Goal: Task Accomplishment & Management: Complete application form

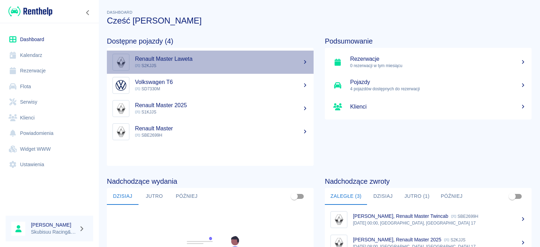
click at [173, 66] on p "S2KJJS" at bounding box center [221, 66] width 173 height 6
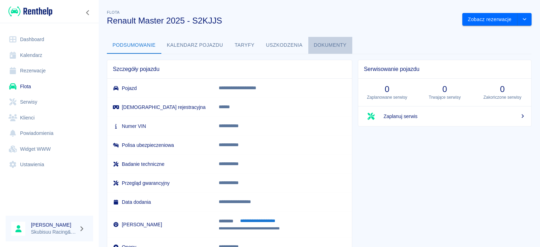
click at [320, 46] on button "Dokumenty" at bounding box center [330, 45] width 44 height 17
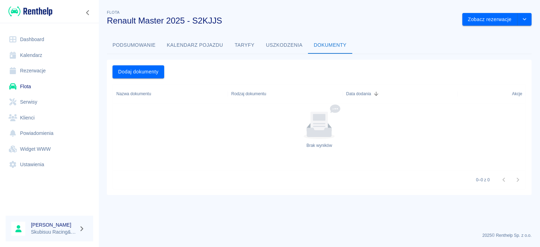
click at [246, 94] on div "Rodzaj dokumentu" at bounding box center [248, 94] width 35 height 20
click at [122, 46] on button "Podsumowanie" at bounding box center [134, 45] width 54 height 17
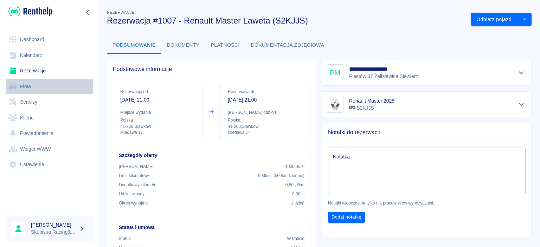
click at [27, 86] on link "Flota" at bounding box center [49, 87] width 87 height 16
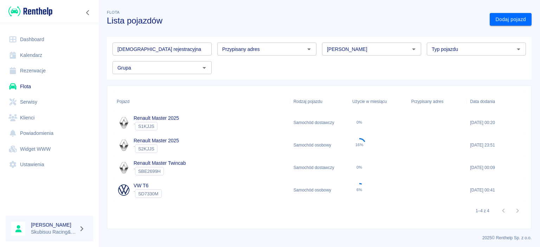
click at [151, 146] on span "S2KJJS" at bounding box center [146, 148] width 22 height 5
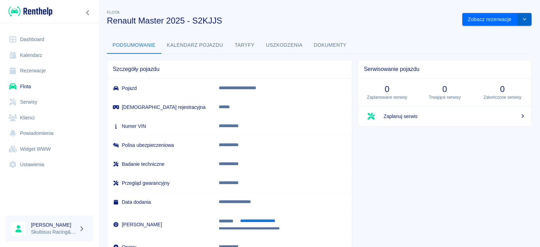
click at [526, 18] on icon "drop-down" at bounding box center [524, 19] width 6 height 5
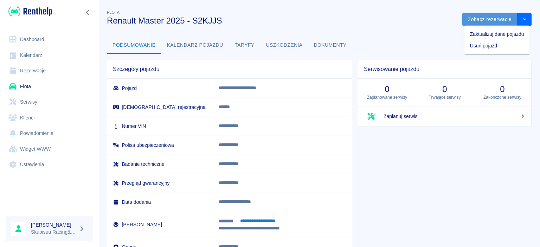
click at [496, 20] on button "Zobacz rezerwacje" at bounding box center [489, 19] width 55 height 13
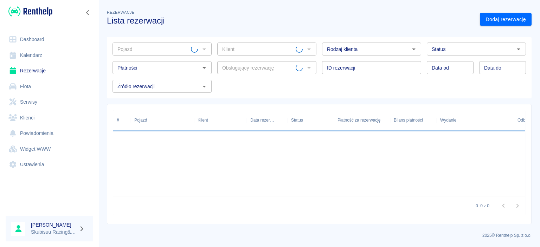
type input "Renault Master 2025 - S2KJJS"
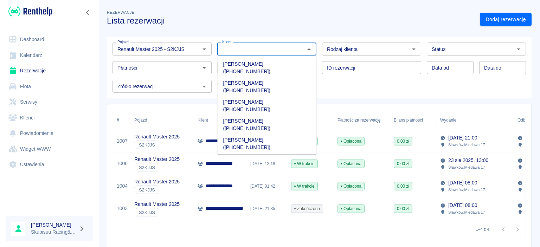
click at [248, 51] on input "Klient" at bounding box center [260, 49] width 83 height 9
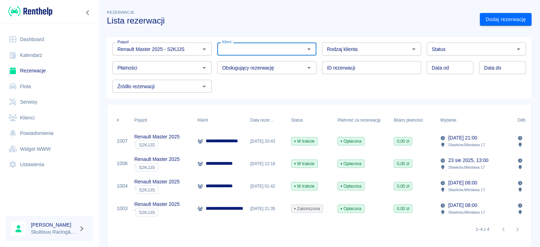
click at [28, 119] on link "Klienci" at bounding box center [49, 118] width 87 height 16
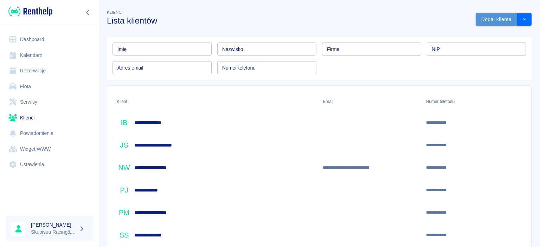
click at [501, 23] on button "Dodaj klienta" at bounding box center [496, 19] width 42 height 13
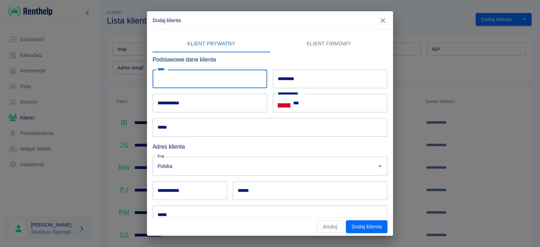
click at [204, 77] on input "*****" at bounding box center [209, 79] width 115 height 19
type input "*******"
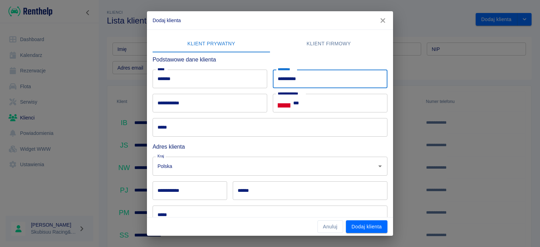
type input "**********"
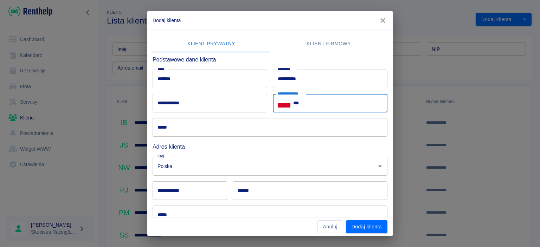
click at [321, 104] on input "***" at bounding box center [340, 103] width 94 height 19
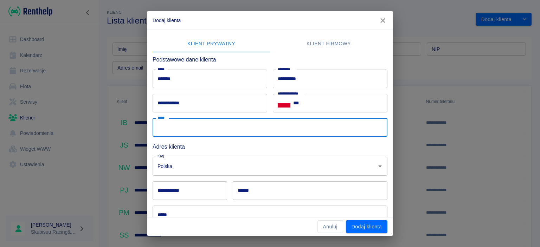
click at [240, 132] on input "*****" at bounding box center [269, 127] width 235 height 19
type input "**********"
click at [258, 191] on input "******" at bounding box center [310, 190] width 155 height 19
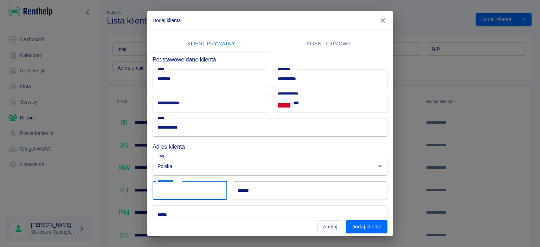
click at [200, 185] on input "**********" at bounding box center [189, 190] width 74 height 19
type input "******"
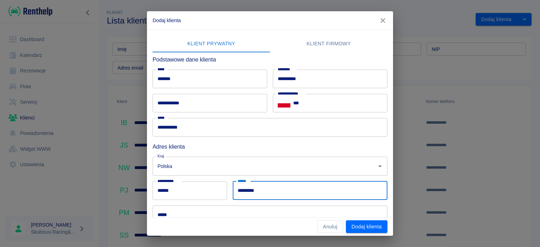
type input "*********"
click at [178, 208] on input "*****" at bounding box center [269, 215] width 235 height 19
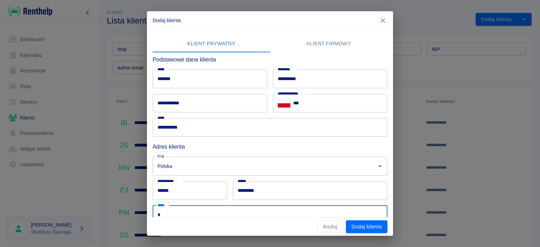
scroll to position [1, 0]
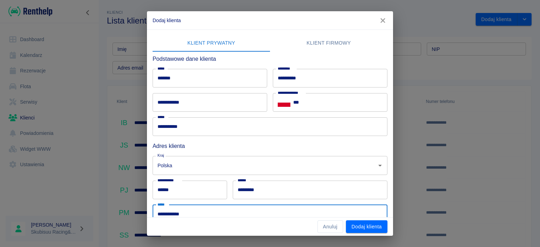
drag, startPoint x: 261, startPoint y: 172, endPoint x: 242, endPoint y: 80, distance: 93.6
click at [242, 80] on div "**********" at bounding box center [267, 136] width 240 height 175
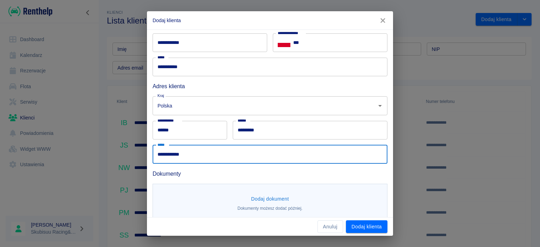
scroll to position [69, 0]
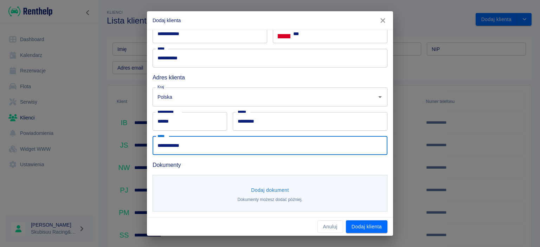
click at [178, 145] on input "**********" at bounding box center [269, 145] width 235 height 19
click at [190, 144] on input "**********" at bounding box center [269, 145] width 235 height 19
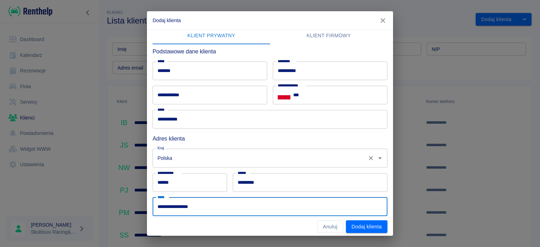
scroll to position [7, 0]
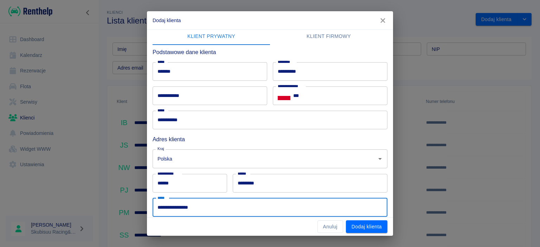
type input "**********"
click at [335, 93] on input "***" at bounding box center [340, 95] width 94 height 19
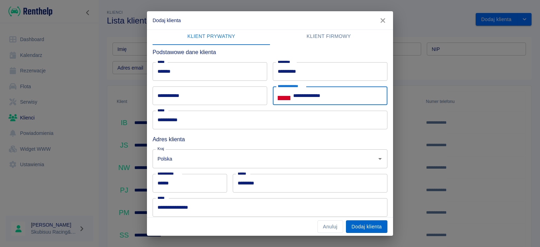
type input "**********"
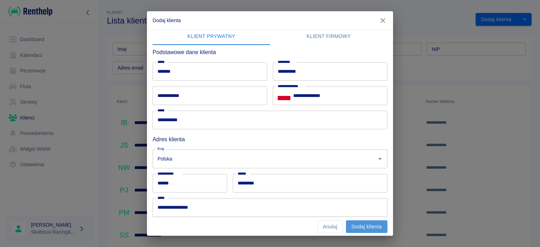
click at [366, 225] on button "Dodaj klienta" at bounding box center [366, 226] width 41 height 13
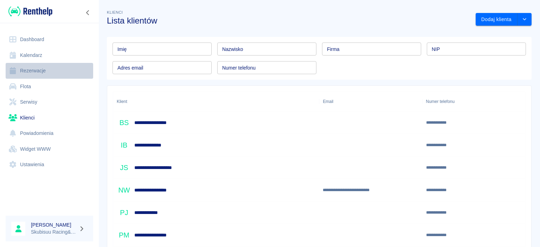
click at [32, 70] on link "Rezerwacje" at bounding box center [49, 71] width 87 height 16
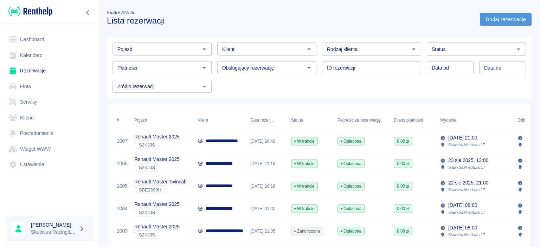
click at [503, 19] on link "Dodaj rezerwację" at bounding box center [506, 19] width 52 height 13
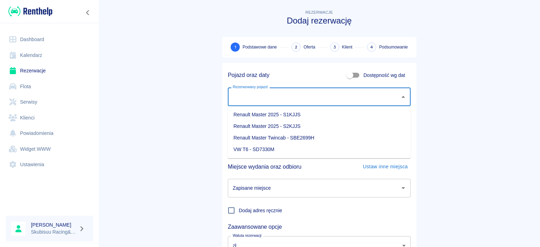
click at [270, 96] on input "Rezerwowany pojazd" at bounding box center [314, 97] width 166 height 12
click at [271, 126] on li "Renault Master 2025 - S2KJJS" at bounding box center [319, 126] width 183 height 12
type input "Renault Master 2025 - S2KJJS"
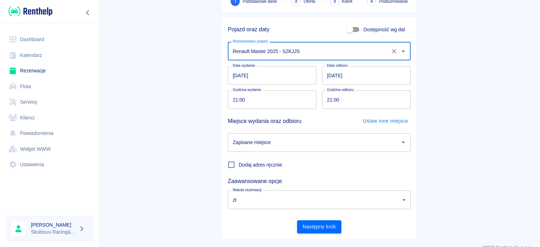
scroll to position [46, 0]
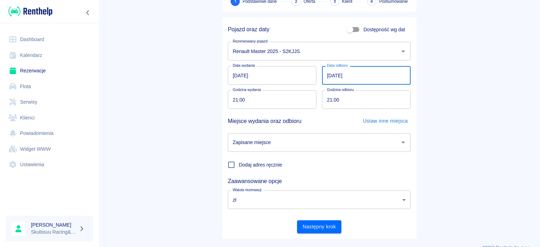
click at [333, 74] on input "[DATE]" at bounding box center [366, 75] width 89 height 19
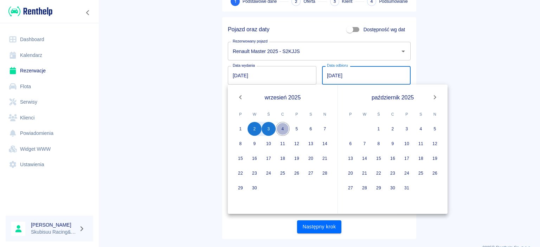
click at [286, 129] on button "4" at bounding box center [282, 129] width 14 height 14
type input "[DATE]"
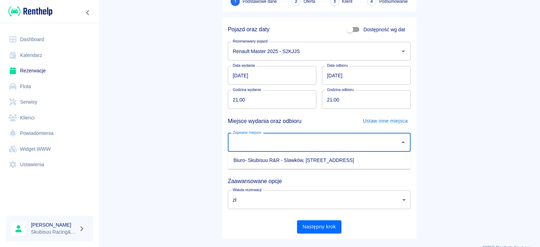
click at [272, 143] on input "Zapisane miejsce" at bounding box center [314, 142] width 166 height 12
click at [274, 164] on li "Biuro- Skubisuu R&R - Slawków, [STREET_ADDRESS]" at bounding box center [319, 161] width 183 height 12
type input "Biuro- Skubisuu R&R - Slawków, [STREET_ADDRESS]"
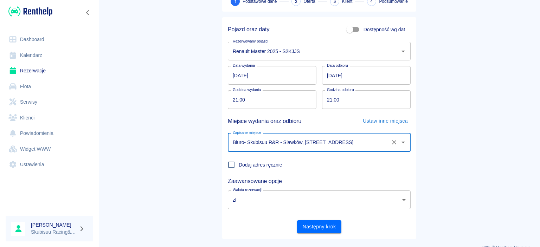
scroll to position [58, 0]
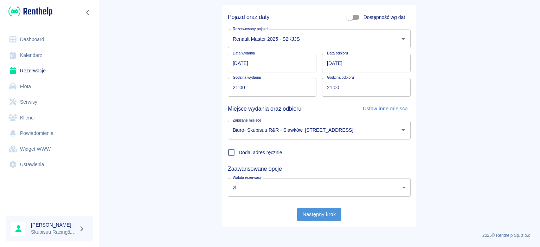
click at [320, 216] on button "Następny krok" at bounding box center [319, 214] width 45 height 13
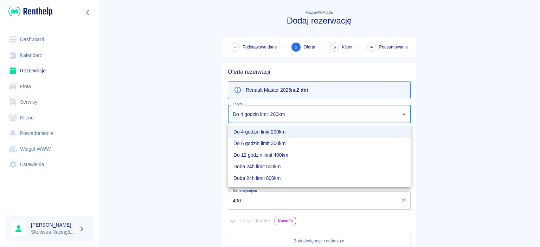
click at [297, 110] on body "Używamy plików Cookies, by zapewnić Ci najlepsze możliwe doświadczenie. Aby dow…" at bounding box center [270, 123] width 540 height 247
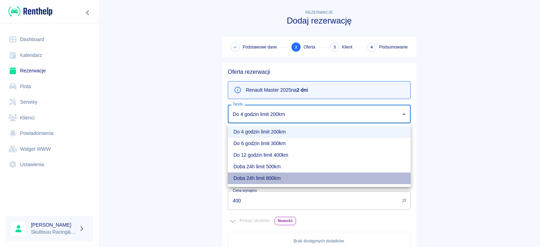
click at [263, 178] on li "Doba 24h limit 800km" at bounding box center [319, 178] width 183 height 12
type input "d943bca2-41cf-4a07-82c1-4f2104e8d482"
type input "800"
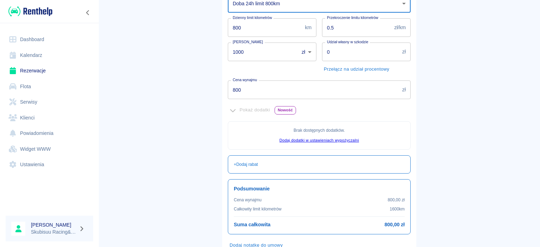
scroll to position [158, 0]
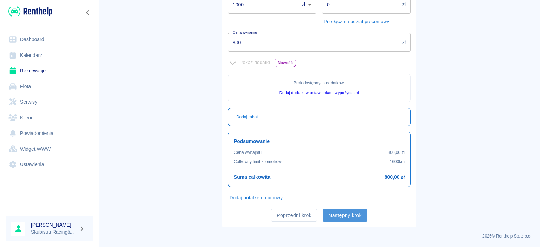
click at [340, 214] on button "Następny krok" at bounding box center [344, 215] width 45 height 13
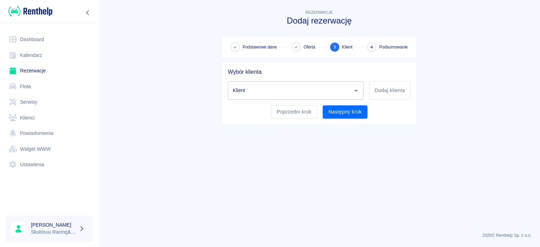
click at [352, 90] on icon "Otwórz" at bounding box center [356, 90] width 8 height 8
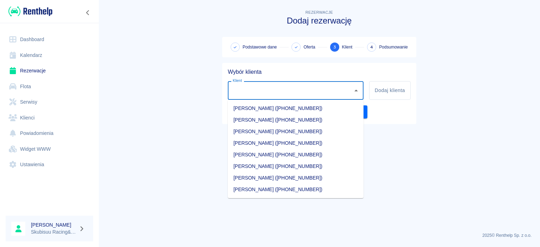
click at [297, 107] on li "[PERSON_NAME] ([PHONE_NUMBER])" at bounding box center [296, 109] width 136 height 12
type input "[PERSON_NAME] ([PHONE_NUMBER])"
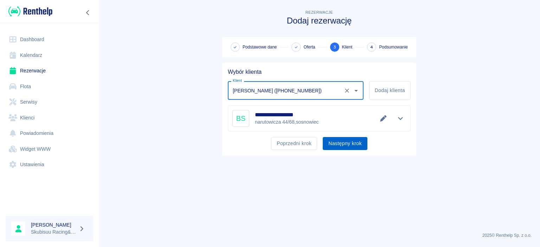
click at [347, 143] on button "Następny krok" at bounding box center [344, 143] width 45 height 13
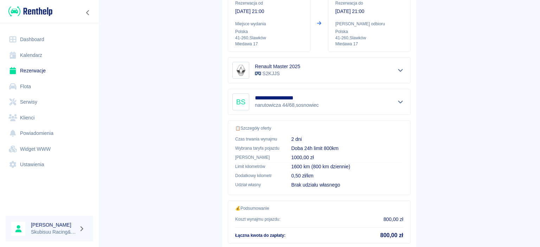
scroll to position [131, 0]
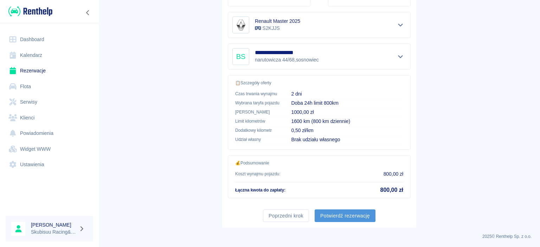
click at [344, 217] on button "Potwierdź rezerwację" at bounding box center [344, 215] width 61 height 13
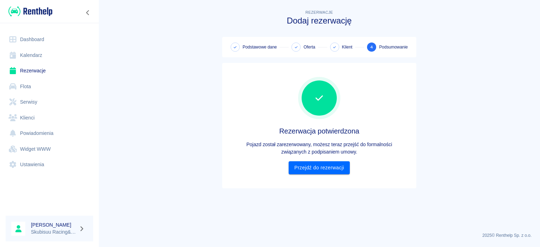
scroll to position [0, 0]
click at [316, 164] on link "Przejdź do rezerwacji" at bounding box center [318, 167] width 61 height 13
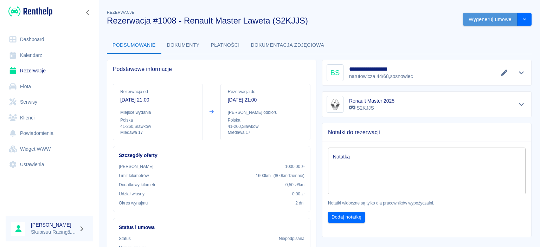
click at [492, 20] on button "Wygeneruj umowę" at bounding box center [490, 19] width 54 height 13
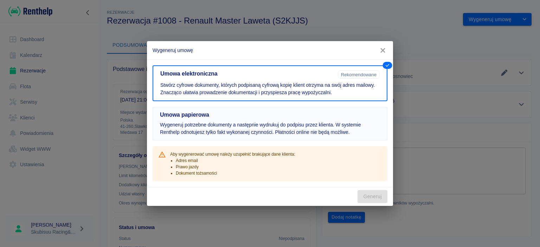
click at [221, 128] on p "Wygeneruj potrzebne dokumenty a następnie wydrukuj do podpisu przez klienta. W …" at bounding box center [270, 128] width 220 height 15
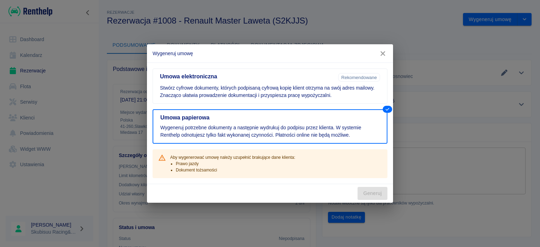
drag, startPoint x: 355, startPoint y: 128, endPoint x: 382, endPoint y: 54, distance: 78.7
click at [382, 54] on div "Wygeneruj umowę Umowa elektroniczna Rekomendowane Stwórz cyfrowe dokumenty, któ…" at bounding box center [270, 123] width 246 height 158
click at [382, 54] on icon "button" at bounding box center [382, 53] width 9 height 7
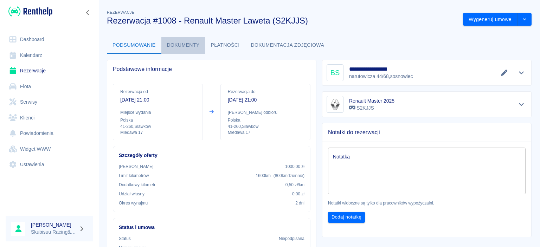
click at [185, 50] on button "Dokumenty" at bounding box center [183, 45] width 44 height 17
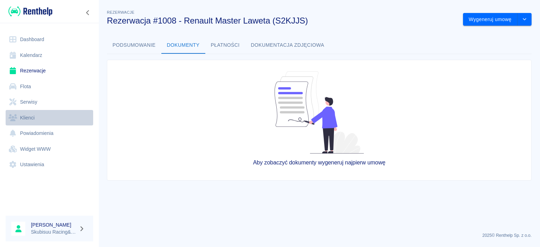
click at [30, 118] on link "Klienci" at bounding box center [49, 118] width 87 height 16
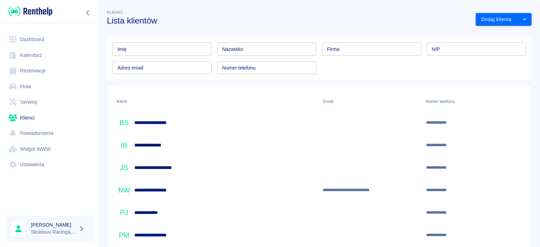
click at [167, 119] on h6 "**********" at bounding box center [155, 122] width 43 height 7
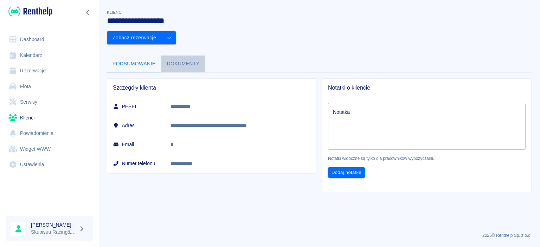
click at [181, 56] on button "Dokumenty" at bounding box center [183, 64] width 44 height 17
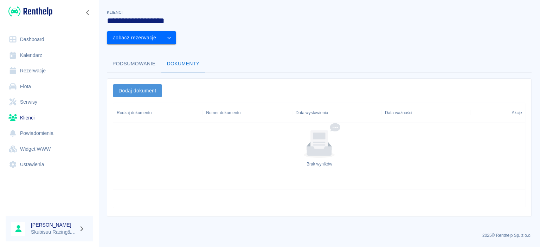
click at [134, 84] on button "Dodaj dokument" at bounding box center [137, 90] width 49 height 13
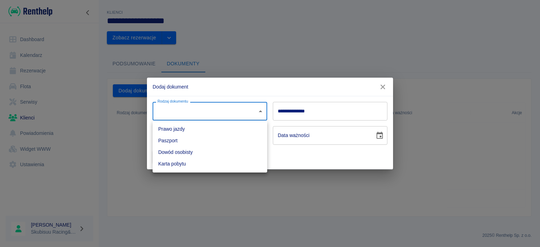
click at [203, 112] on body "**********" at bounding box center [270, 123] width 540 height 247
drag, startPoint x: 193, startPoint y: 131, endPoint x: 194, endPoint y: 119, distance: 12.7
click at [194, 119] on div "Prawo jazdy Paszport Dowód osobisty [PERSON_NAME] pobytu" at bounding box center [270, 123] width 540 height 247
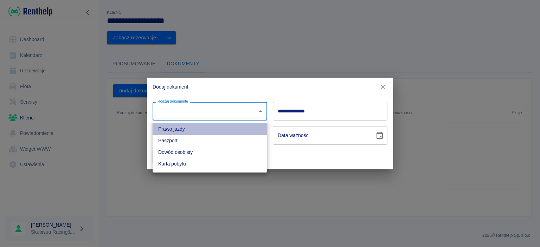
click at [189, 131] on li "Prawo jazdy" at bounding box center [209, 129] width 115 height 12
type input "driverLicense"
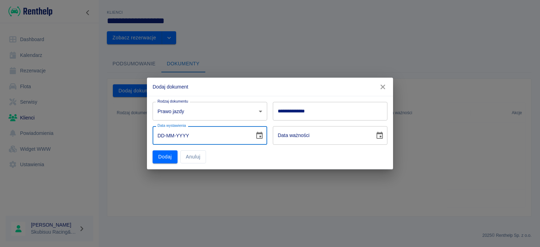
click at [203, 135] on input "DD-MM-YYYY" at bounding box center [200, 135] width 97 height 19
type input "01-MM-YYYY"
type input "DD-MM-YYYY"
type input "10-07-0002"
type input "10-07-0012"
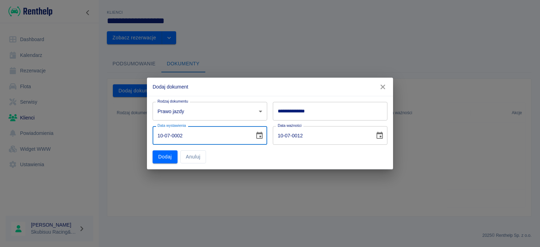
type input "10-07-0020"
type input "10-07-0030"
type input "10-07-0200"
type input "10-07-0210"
type input "[DATE]"
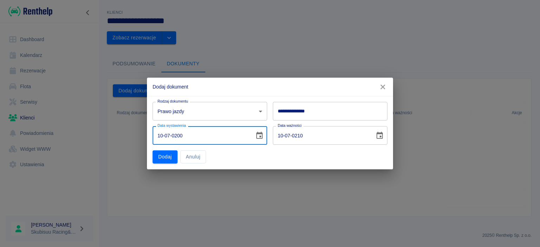
type input "[DATE]"
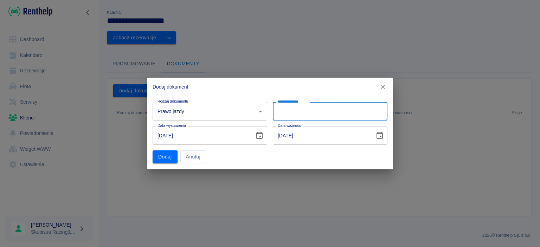
click at [302, 115] on input "**********" at bounding box center [330, 111] width 115 height 19
drag, startPoint x: 382, startPoint y: 134, endPoint x: 379, endPoint y: 131, distance: 4.3
click at [379, 131] on div "[DATE] Data ważności" at bounding box center [330, 135] width 115 height 19
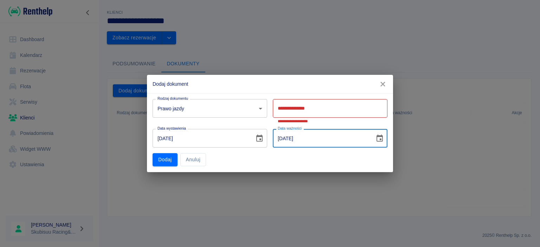
click at [339, 135] on input "[DATE]" at bounding box center [321, 138] width 97 height 19
click at [338, 135] on input "[DATE]" at bounding box center [321, 138] width 97 height 19
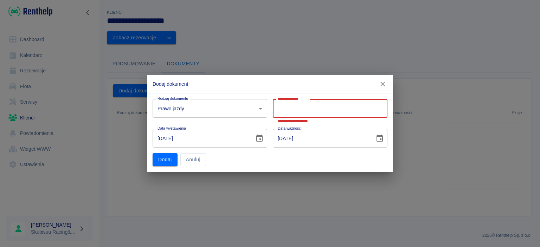
click at [319, 110] on input "**********" at bounding box center [330, 108] width 115 height 19
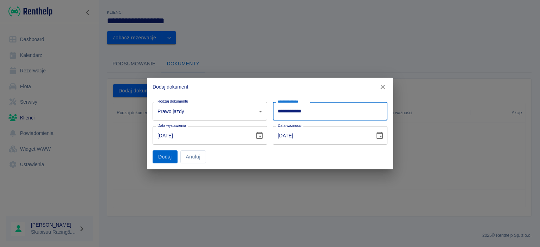
type input "**********"
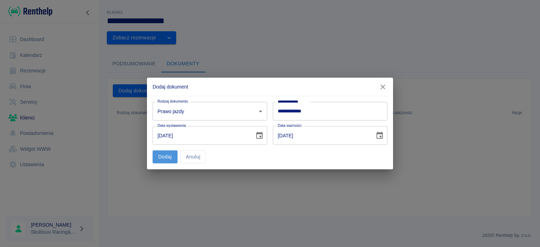
click at [168, 152] on button "Dodaj" at bounding box center [164, 156] width 25 height 13
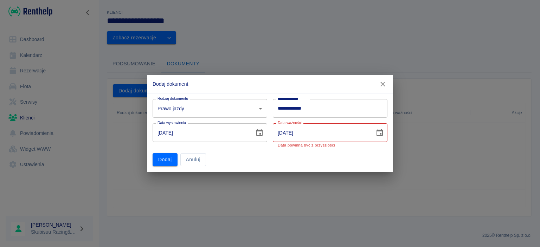
click at [312, 134] on input "[DATE]" at bounding box center [321, 132] width 97 height 19
click at [304, 134] on input "[DATE]" at bounding box center [321, 132] width 97 height 19
click at [296, 132] on input "[DATE]" at bounding box center [321, 132] width 97 height 19
click at [380, 132] on icon "Choose date, selected date is 10 lip 2017" at bounding box center [379, 133] width 8 height 8
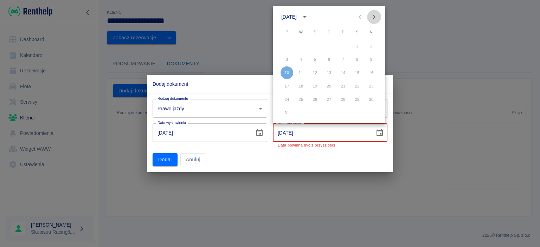
click at [373, 17] on icon "Next month" at bounding box center [374, 17] width 8 height 8
click at [313, 140] on input "[DATE]" at bounding box center [321, 132] width 97 height 19
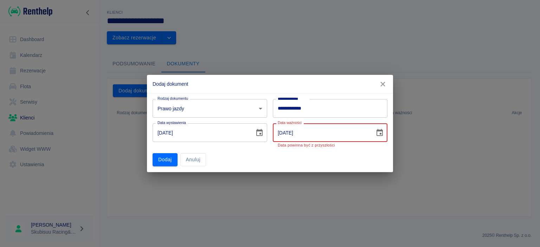
click at [313, 140] on input "[DATE]" at bounding box center [321, 132] width 97 height 19
click at [308, 136] on input "[DATE]" at bounding box center [321, 132] width 97 height 19
click at [304, 132] on input "[DATE]" at bounding box center [321, 132] width 97 height 19
click at [301, 132] on input "[DATE]" at bounding box center [321, 132] width 97 height 19
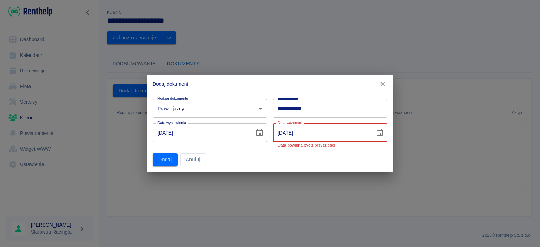
click at [301, 132] on input "[DATE]" at bounding box center [321, 132] width 97 height 19
click at [382, 134] on icon "Choose date, selected date is 10 lip 2017" at bounding box center [379, 133] width 8 height 8
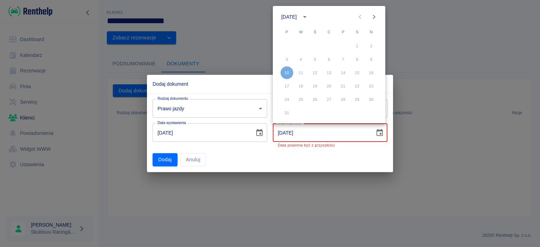
click at [324, 130] on input "[DATE]" at bounding box center [321, 132] width 97 height 19
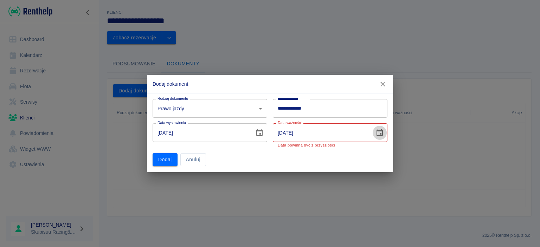
drag, startPoint x: 384, startPoint y: 131, endPoint x: 384, endPoint y: 120, distance: 11.2
click at [384, 120] on div "Data ważności [DATE] Data ważności Data powinna być z przyszłości" at bounding box center [327, 133] width 120 height 30
click at [381, 133] on icon "Choose date, selected date is 10 lip 2017" at bounding box center [379, 132] width 6 height 7
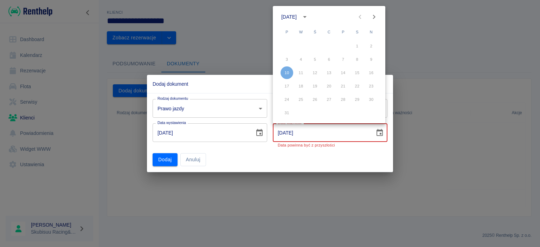
click at [373, 16] on icon "Next month" at bounding box center [374, 17] width 2 height 4
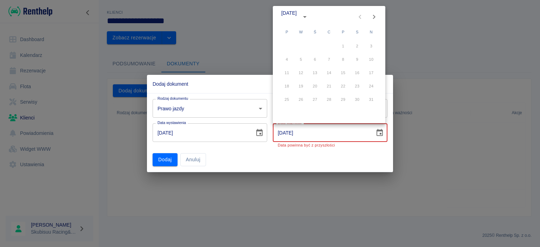
click at [373, 16] on icon "Next month" at bounding box center [374, 17] width 2 height 4
click at [309, 15] on icon "calendar view is open, switch to year view" at bounding box center [304, 17] width 8 height 8
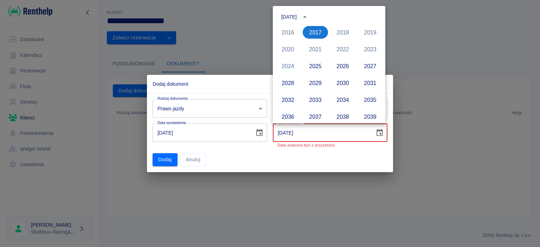
scroll to position [477, 0]
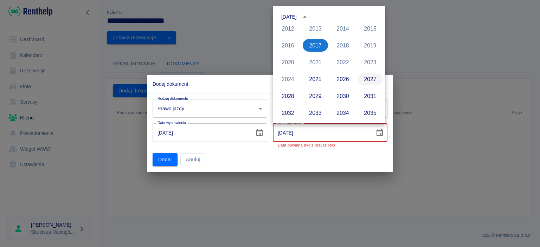
click at [371, 81] on button "2027" at bounding box center [369, 79] width 25 height 13
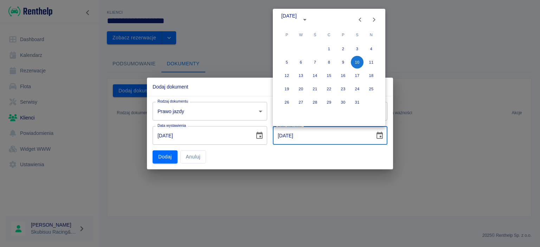
type input "[DATE]"
click at [341, 162] on div "**********" at bounding box center [267, 129] width 240 height 67
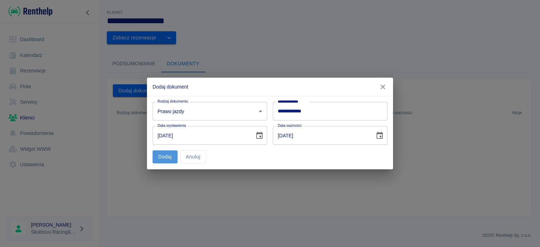
click at [166, 157] on button "Dodaj" at bounding box center [164, 156] width 25 height 13
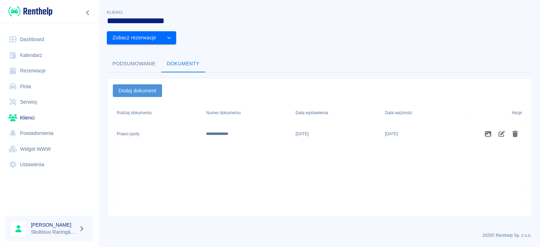
click at [140, 84] on button "Dodaj dokument" at bounding box center [137, 90] width 49 height 13
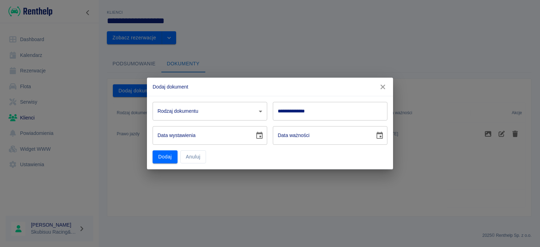
click at [228, 111] on body "**********" at bounding box center [270, 123] width 540 height 247
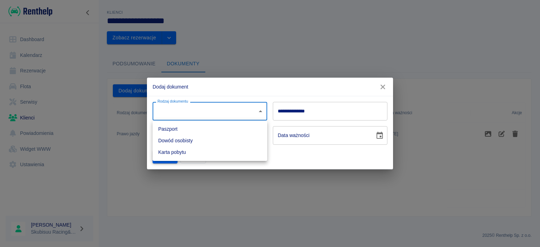
click at [192, 138] on li "Dowód osobisty" at bounding box center [209, 141] width 115 height 12
type input "id"
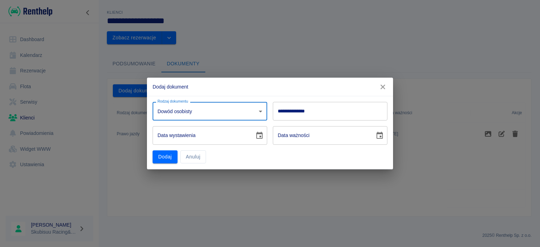
click at [295, 112] on input "**********" at bounding box center [330, 111] width 115 height 19
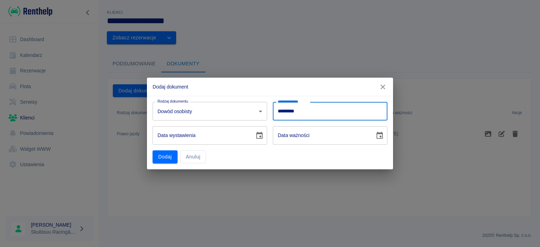
type input "*********"
click at [199, 134] on input "DD-MM-YYYY" at bounding box center [200, 135] width 97 height 19
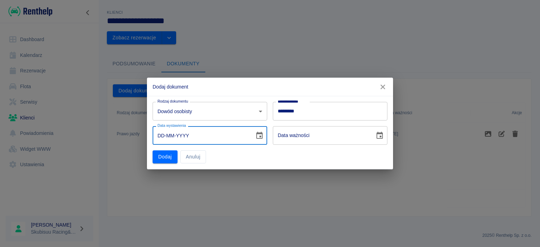
type input "01-MM-YYYY"
type input "DD-MM-YYYY"
type input "17-01-0002"
type input "17-01-0012"
type input "17-01-0020"
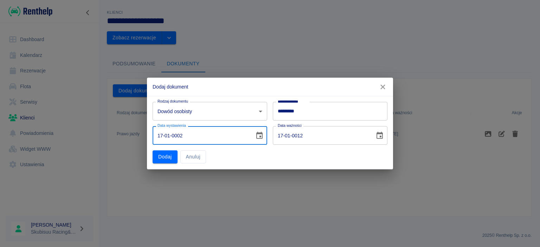
type input "17-01-0030"
type input "17-01-0201"
type input "17-01-0211"
type input "[DATE]"
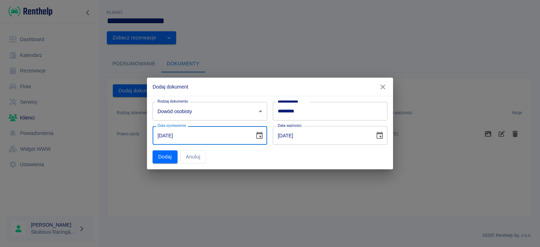
type input "[DATE]"
click at [258, 156] on div "Dodaj Anuluj" at bounding box center [207, 154] width 120 height 19
click at [164, 159] on button "Dodaj" at bounding box center [164, 156] width 25 height 13
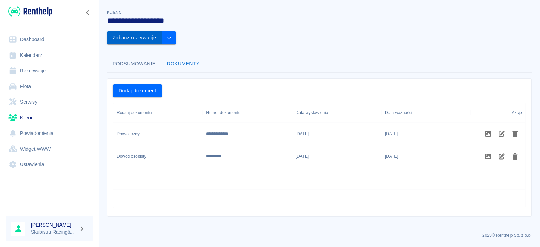
click at [162, 31] on button "Zobacz rezerwacje" at bounding box center [134, 37] width 55 height 13
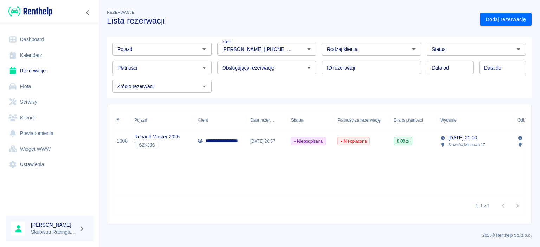
click at [275, 143] on div "[DATE] 20:57" at bounding box center [267, 141] width 41 height 22
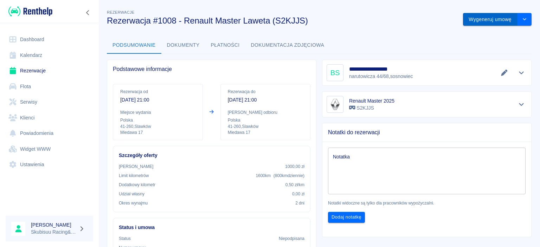
click at [487, 21] on button "Wygeneruj umowę" at bounding box center [490, 19] width 54 height 13
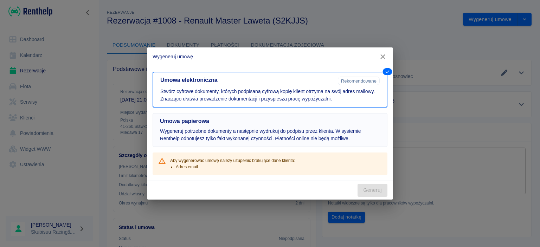
click at [255, 129] on p "Wygeneruj potrzebne dokumenty a następnie wydrukuj do podpisu przez klienta. W …" at bounding box center [270, 135] width 220 height 15
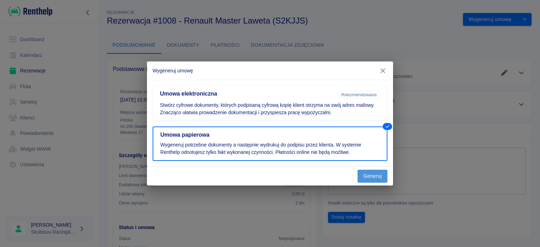
click at [365, 179] on button "Generuj" at bounding box center [372, 176] width 30 height 13
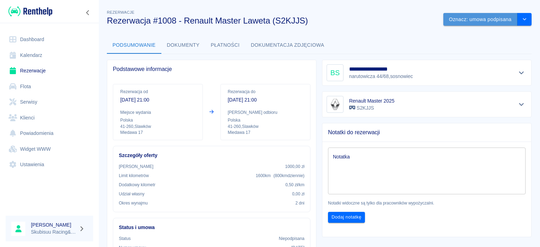
click at [487, 19] on button "Oznacz: umowa podpisana" at bounding box center [480, 19] width 74 height 13
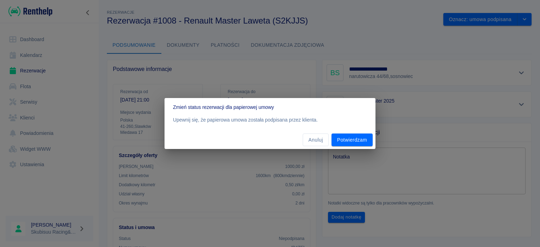
click at [444, 98] on div "Zmień status rezerwacji dla papierowej umowy Upewnij się, że papierowa umowa zo…" at bounding box center [270, 123] width 540 height 247
click at [431, 110] on div "Zmień status rezerwacji dla papierowej umowy Upewnij się, że papierowa umowa zo…" at bounding box center [270, 123] width 540 height 247
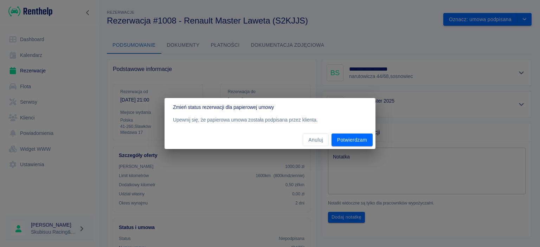
click at [431, 110] on div "Zmień status rezerwacji dla papierowej umowy Upewnij się, że papierowa umowa zo…" at bounding box center [270, 123] width 540 height 247
click at [315, 138] on button "Anuluj" at bounding box center [315, 139] width 26 height 13
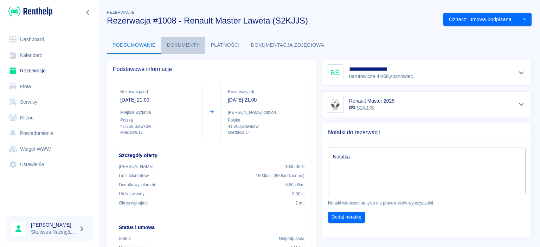
click at [195, 48] on button "Dokumenty" at bounding box center [183, 45] width 44 height 17
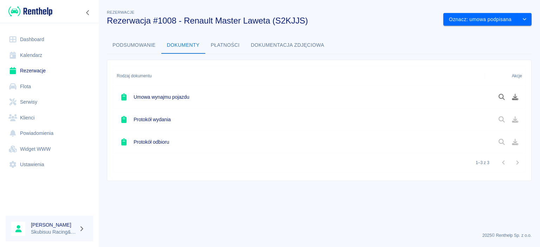
click at [175, 95] on h6 "Umowa wynajmu pojazdu" at bounding box center [161, 96] width 56 height 7
click at [512, 97] on icon "Pobierz dokument" at bounding box center [515, 97] width 8 height 6
